Goal: Transaction & Acquisition: Purchase product/service

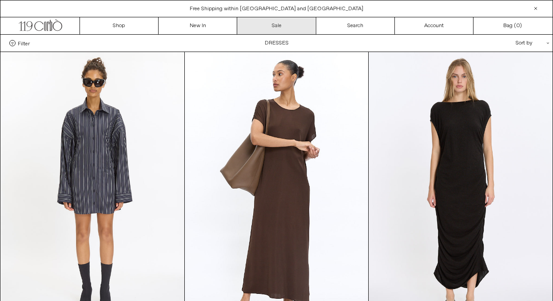
click at [291, 28] on link "Sale" at bounding box center [276, 25] width 79 height 17
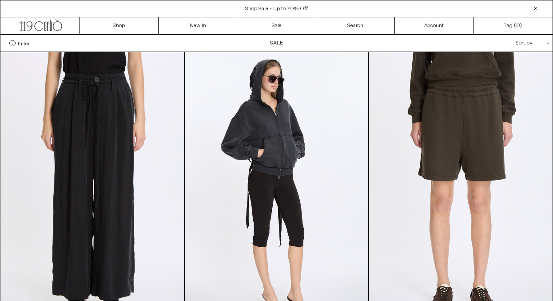
click at [21, 46] on span "Filter" at bounding box center [24, 43] width 12 height 6
click at [0, 0] on select "**********" at bounding box center [0, 0] width 0 height 0
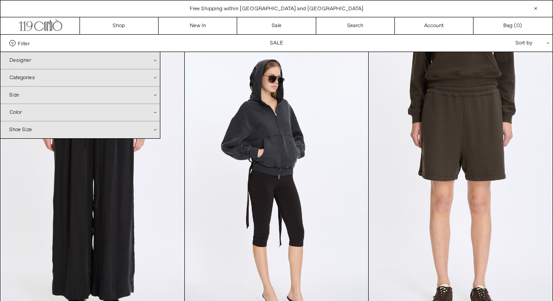
click at [155, 78] on icon ".cls-1{fill:#231f20}" at bounding box center [155, 78] width 2 height 2
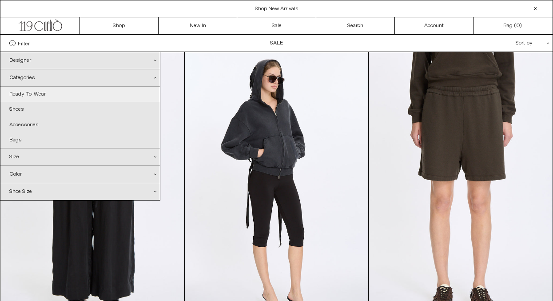
click at [37, 92] on link "Ready-To-Wear" at bounding box center [80, 94] width 160 height 15
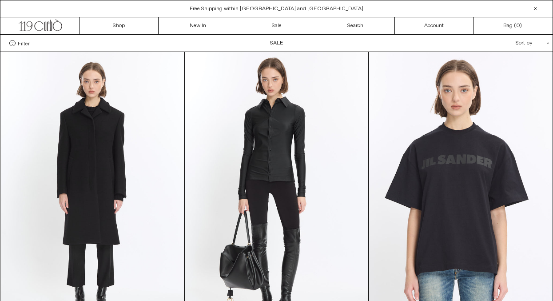
click at [25, 44] on span "Filter" at bounding box center [24, 43] width 12 height 6
click at [0, 0] on select "**********" at bounding box center [0, 0] width 0 height 0
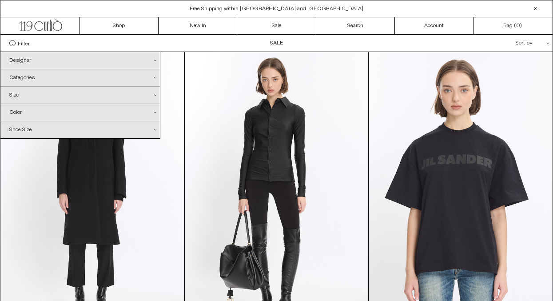
click at [156, 77] on icon ".cls-1{fill:#231f20}" at bounding box center [155, 78] width 2 height 2
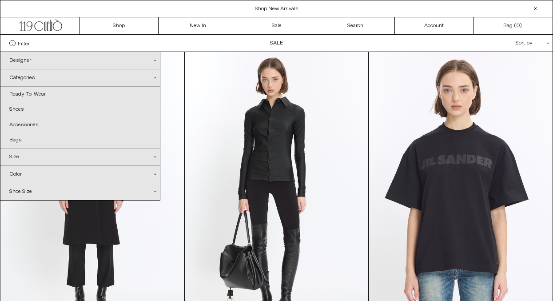
click at [156, 77] on icon ".cls-1{fill:#231f20}" at bounding box center [155, 78] width 2 height 2
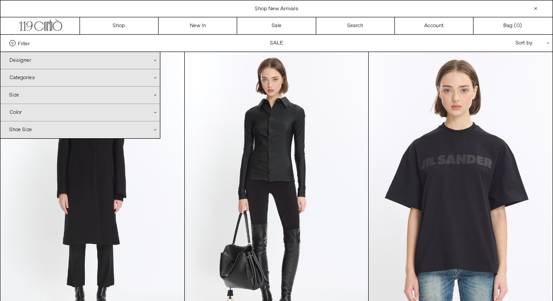
click at [478, 44] on div "Sort by .cls-1{fill:#231f20}" at bounding box center [504, 43] width 80 height 17
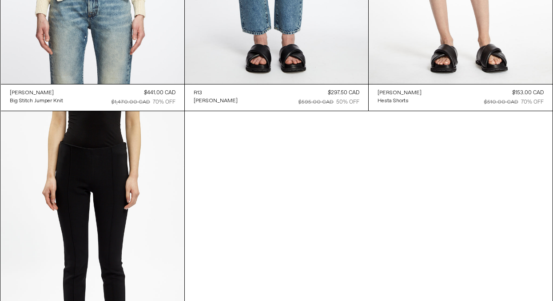
scroll to position [10679, 0]
